Goal: Navigation & Orientation: Find specific page/section

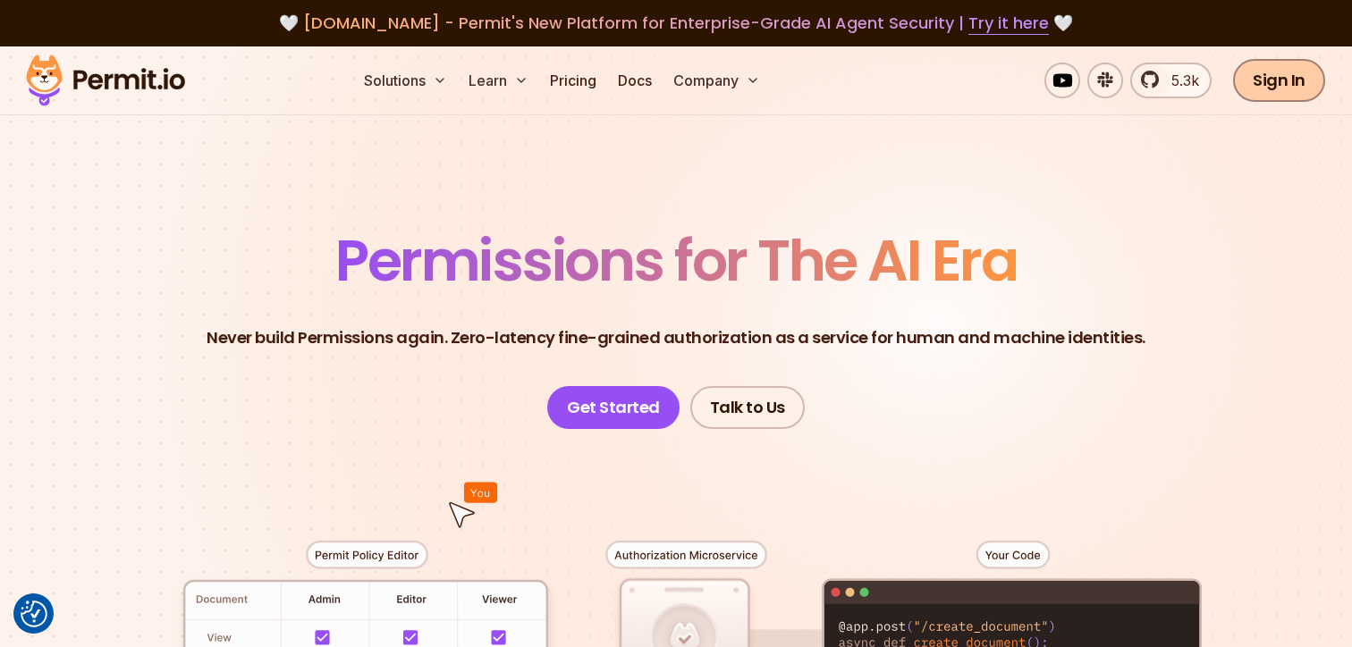
click at [1290, 81] on link "Sign In" at bounding box center [1279, 80] width 92 height 43
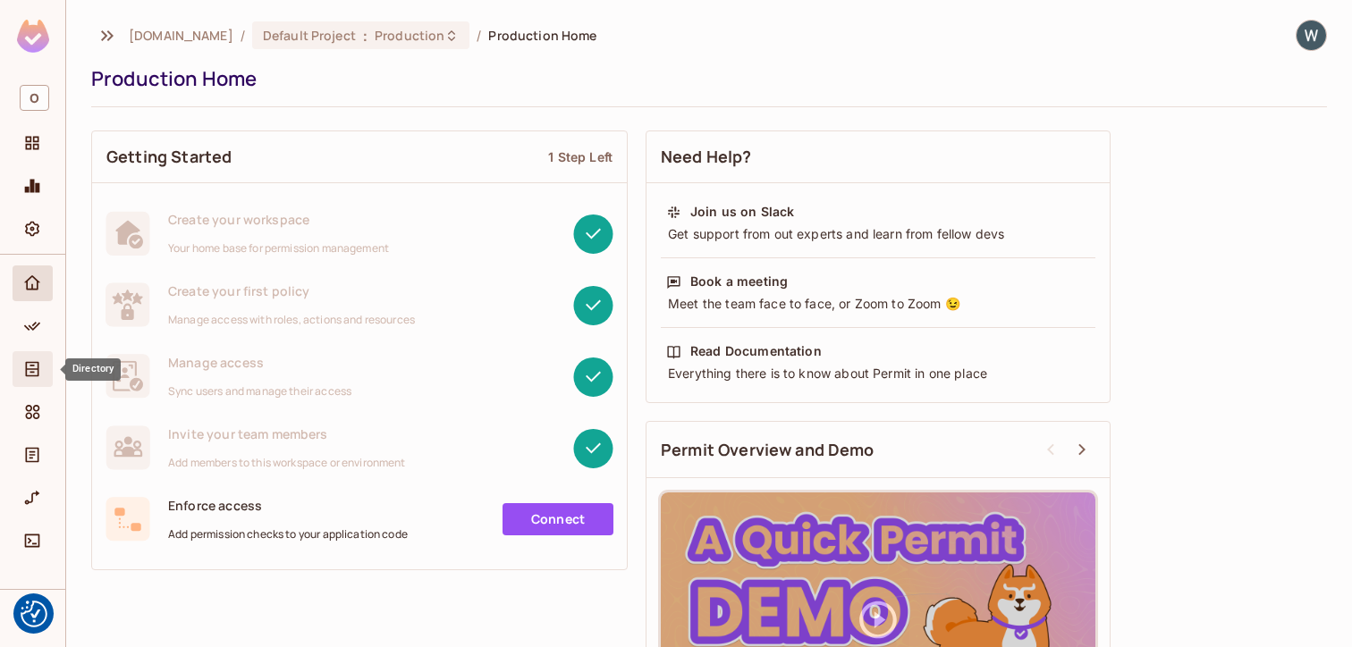
click at [35, 370] on icon "Directory" at bounding box center [32, 369] width 18 height 18
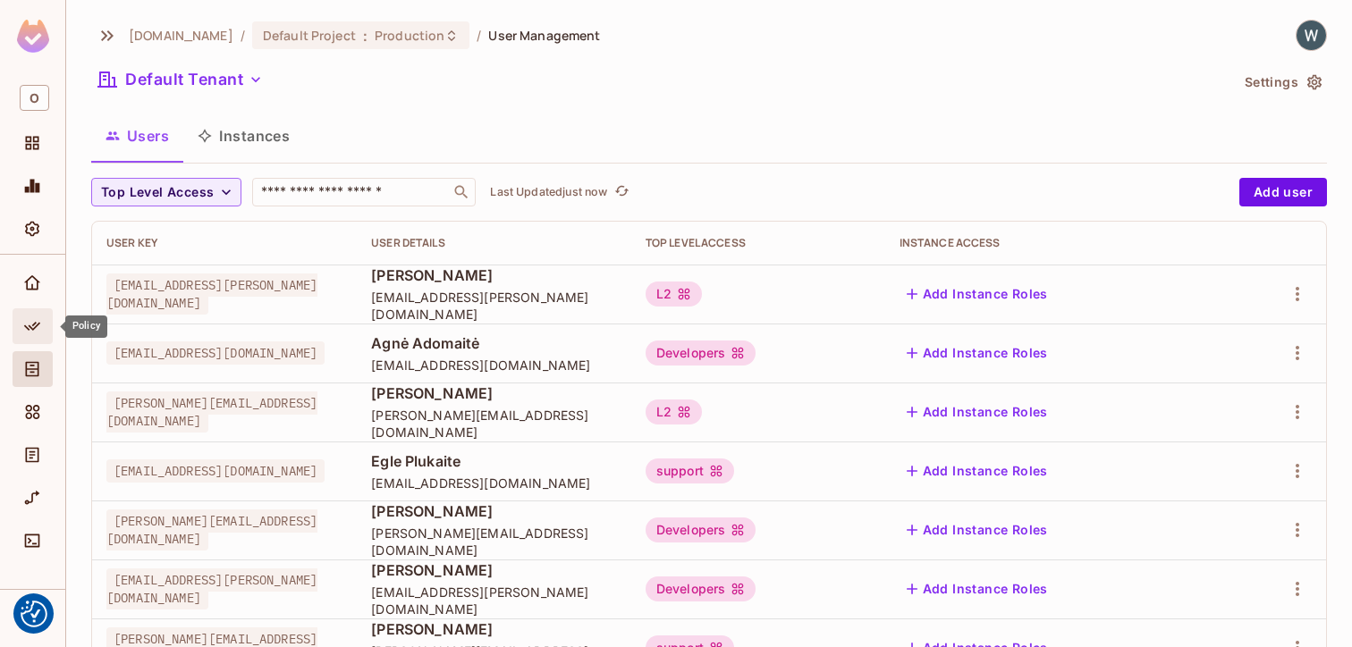
click at [46, 326] on div "Policy" at bounding box center [35, 326] width 30 height 21
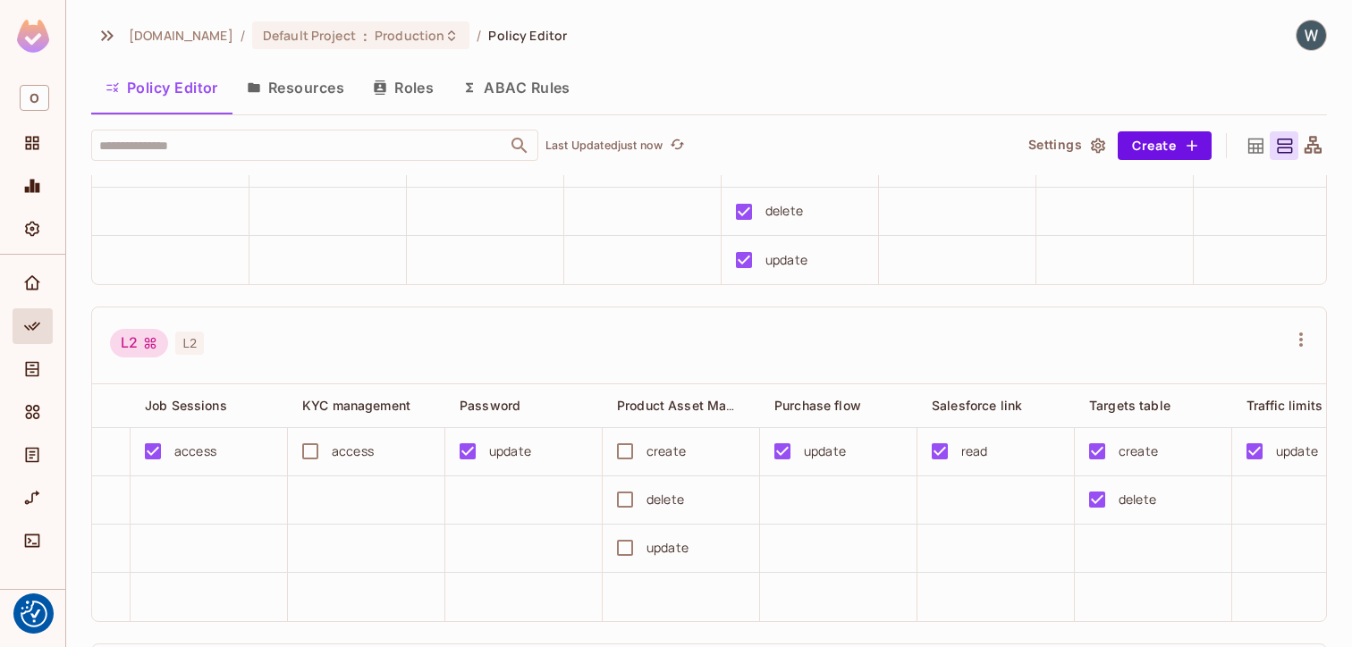
scroll to position [0, 1529]
